Goal: Navigation & Orientation: Find specific page/section

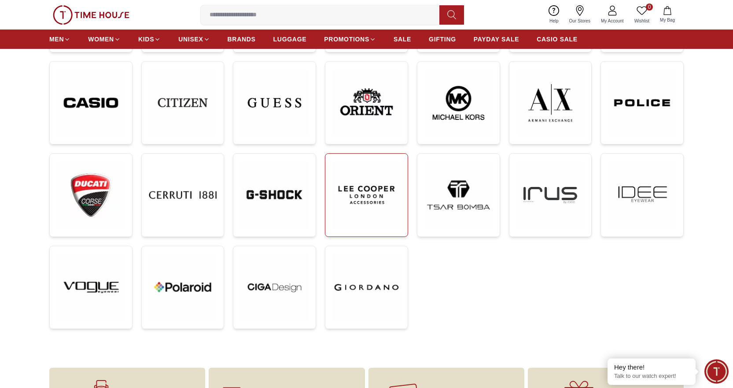
scroll to position [220, 0]
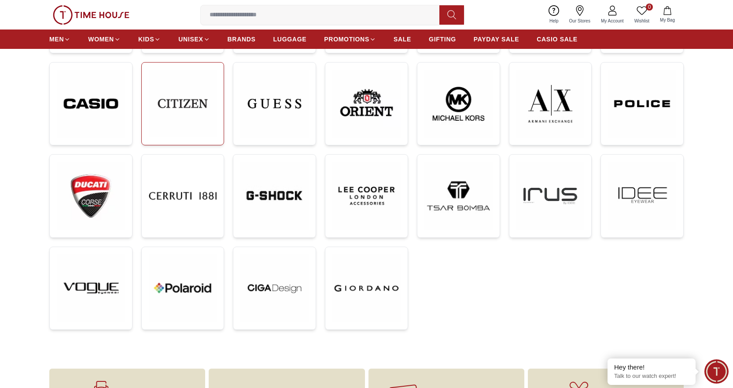
click at [196, 106] on img at bounding box center [183, 104] width 68 height 68
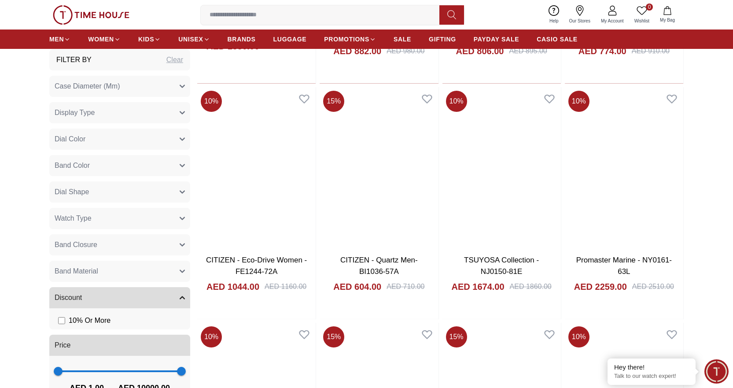
scroll to position [1722, 0]
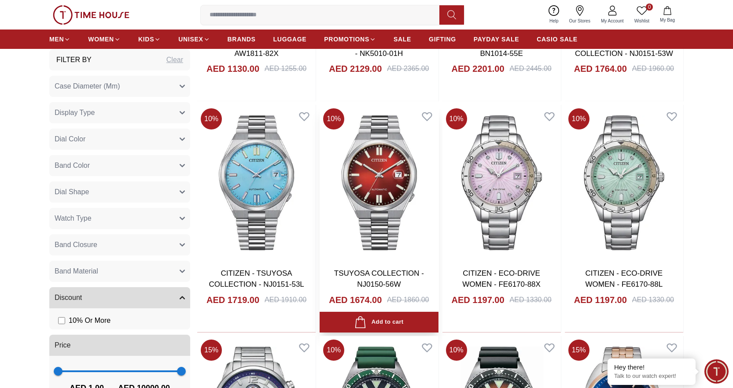
scroll to position [3263, 0]
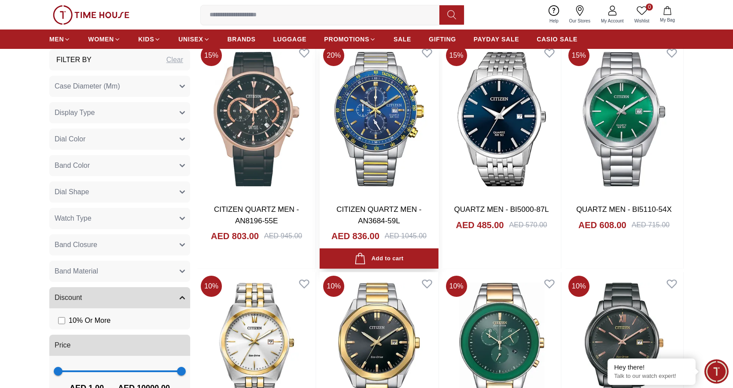
scroll to position [4056, 0]
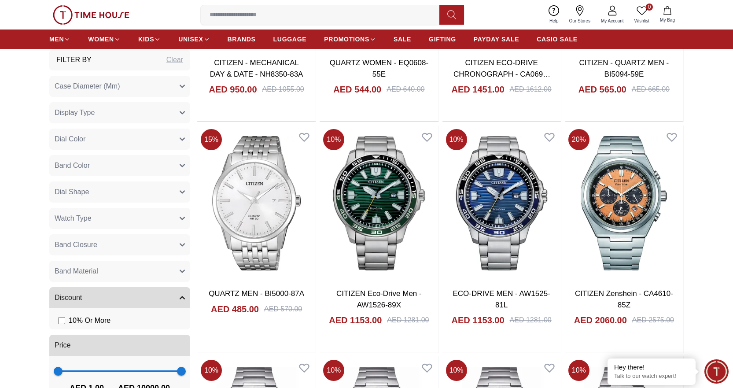
scroll to position [5729, 0]
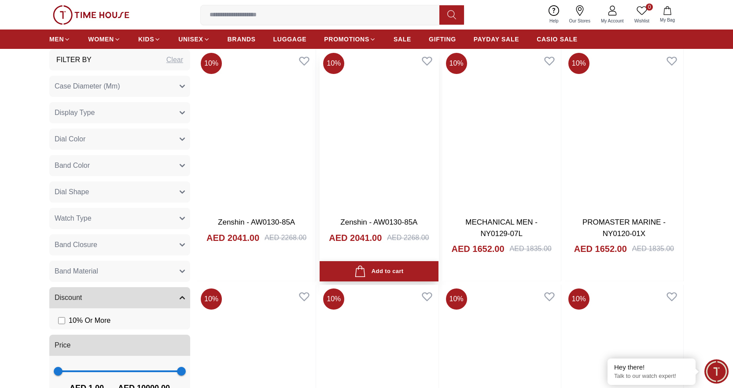
scroll to position [6478, 0]
